Goal: Task Accomplishment & Management: Use online tool/utility

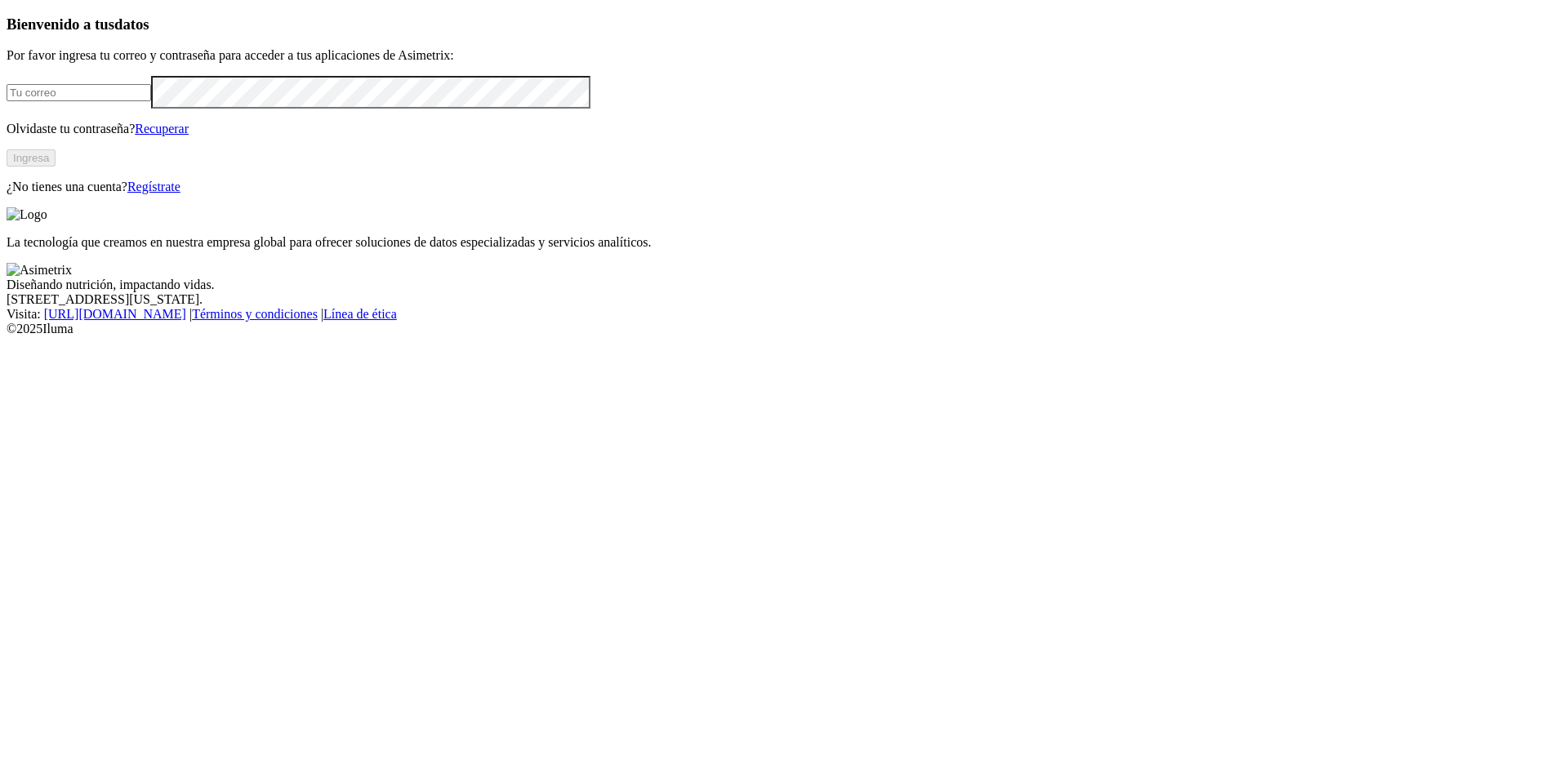
type input "[PERSON_NAME][EMAIL_ADDRESS][PERSON_NAME][DOMAIN_NAME]"
click at [56, 166] on button "Ingresa" at bounding box center [31, 158] width 49 height 17
